Goal: Task Accomplishment & Management: Complete application form

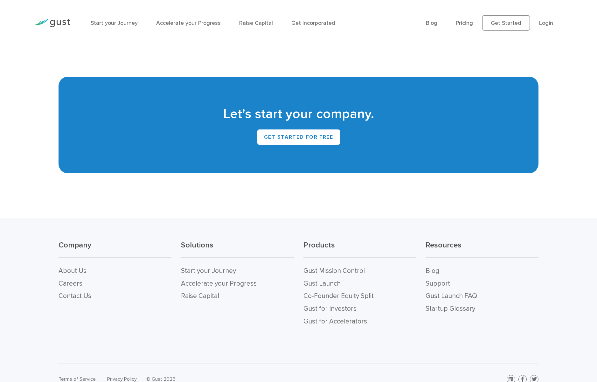
scroll to position [2755, 0]
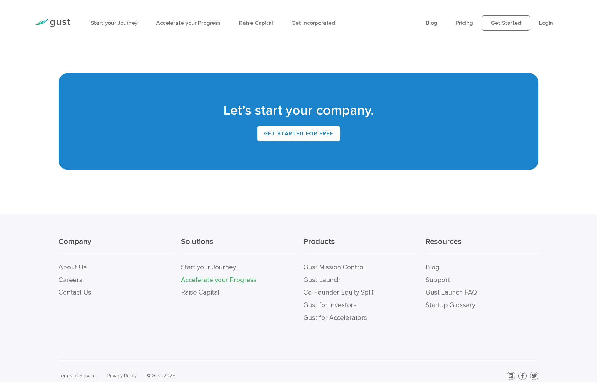
click at [212, 276] on link "Accelerate your Progress" at bounding box center [219, 280] width 76 height 8
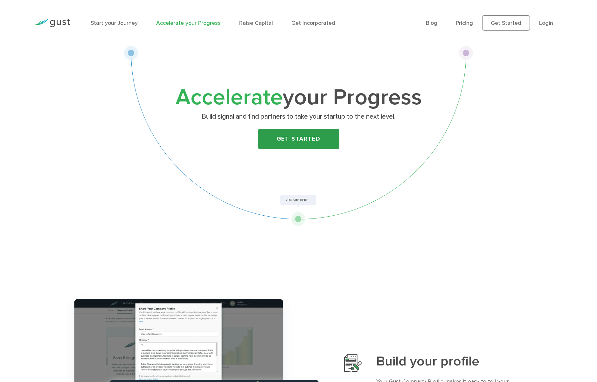
click at [305, 139] on link "Get Started" at bounding box center [298, 139] width 81 height 20
click at [294, 26] on link "Get Incorporated" at bounding box center [314, 23] width 44 height 7
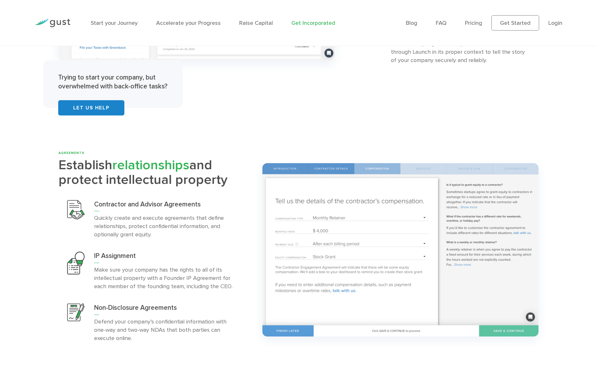
scroll to position [1374, 0]
click at [96, 110] on link "Let Us Help" at bounding box center [91, 107] width 66 height 15
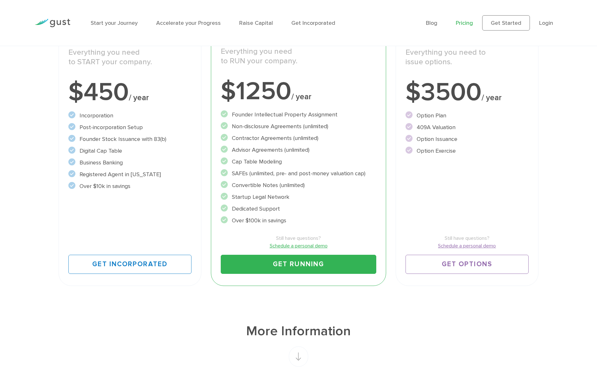
scroll to position [132, 0]
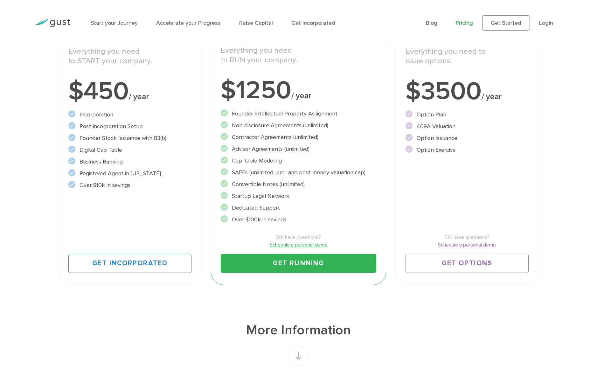
click at [303, 263] on link "Get Running" at bounding box center [298, 263] width 155 height 19
